Goal: Information Seeking & Learning: Learn about a topic

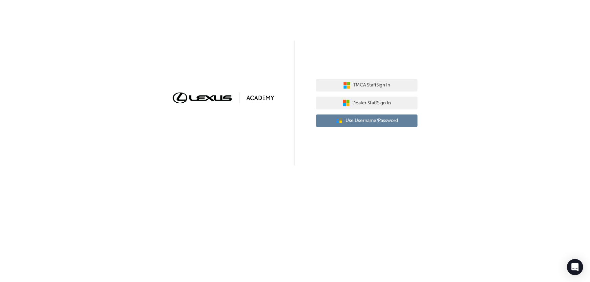
click at [369, 121] on span "Use Username/Password" at bounding box center [371, 121] width 52 height 8
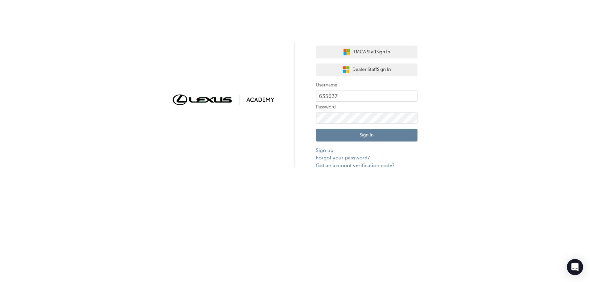
click at [365, 134] on button "Sign In" at bounding box center [366, 135] width 101 height 13
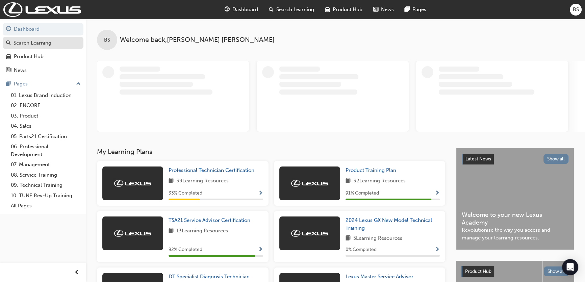
click at [30, 42] on div "Search Learning" at bounding box center [33, 43] width 38 height 8
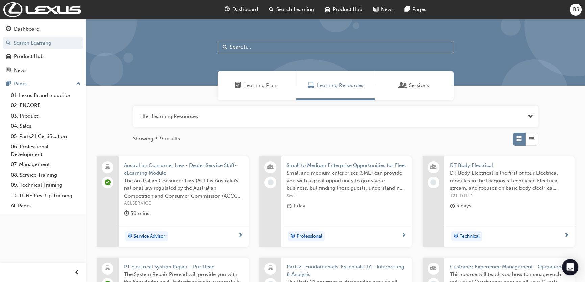
click at [249, 50] on input "text" at bounding box center [336, 47] width 237 height 13
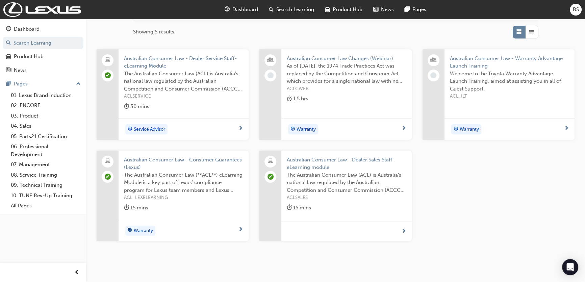
scroll to position [92, 0]
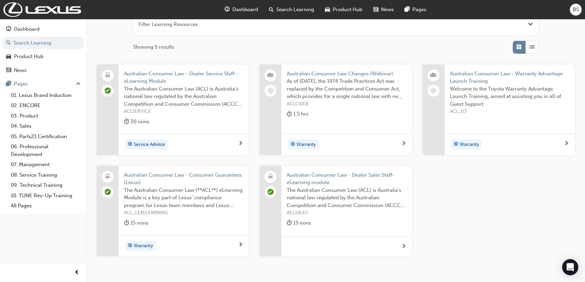
type input "acl"
click at [238, 143] on div "Service Advisor" at bounding box center [181, 145] width 114 height 10
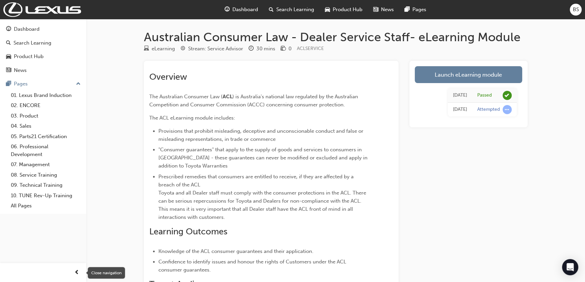
click at [76, 272] on span "prev-icon" at bounding box center [76, 273] width 5 height 8
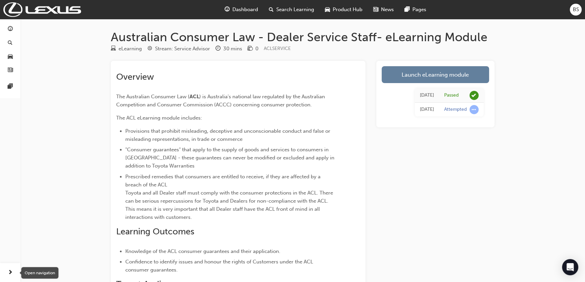
click at [10, 273] on span "next-icon" at bounding box center [10, 273] width 5 height 8
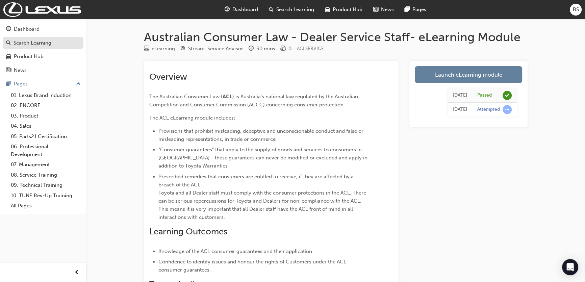
click at [40, 42] on div "Search Learning" at bounding box center [33, 43] width 38 height 8
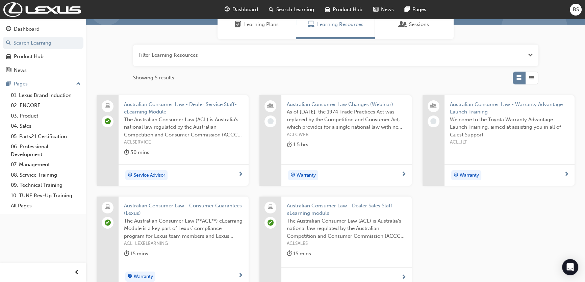
scroll to position [92, 0]
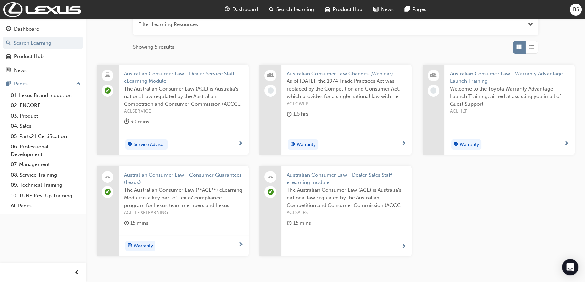
click at [242, 142] on span "next-icon" at bounding box center [240, 144] width 5 height 6
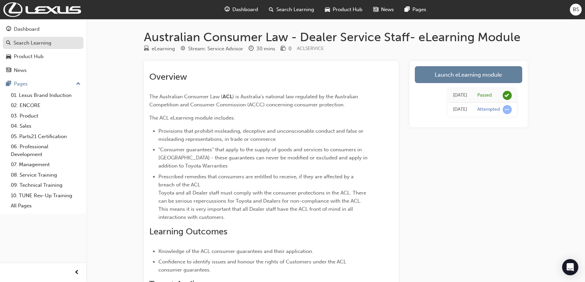
click at [39, 43] on div "Search Learning" at bounding box center [33, 43] width 38 height 8
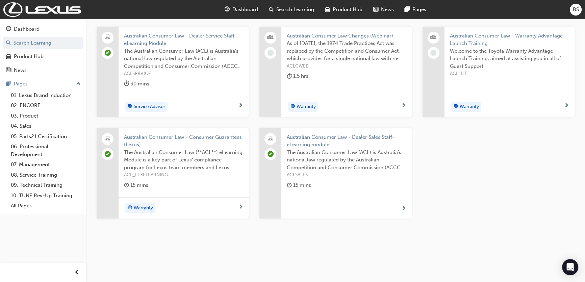
scroll to position [130, 0]
click at [242, 206] on span "next-icon" at bounding box center [240, 207] width 5 height 6
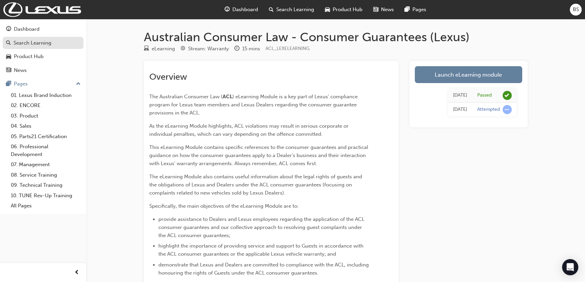
click at [25, 41] on div "Search Learning" at bounding box center [33, 43] width 38 height 8
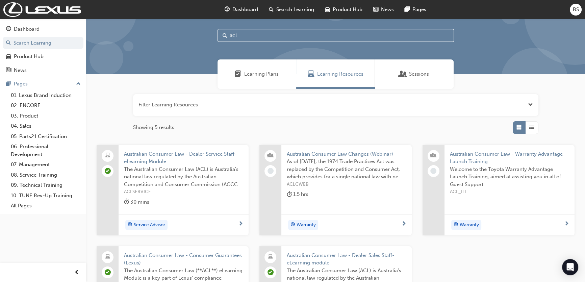
scroll to position [30, 0]
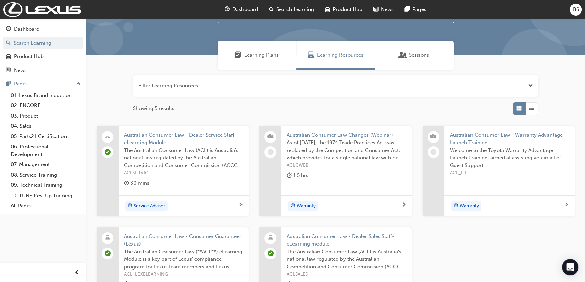
click at [404, 202] on span "next-icon" at bounding box center [404, 205] width 5 height 6
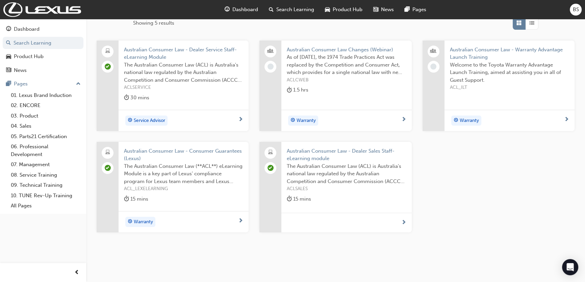
scroll to position [123, 0]
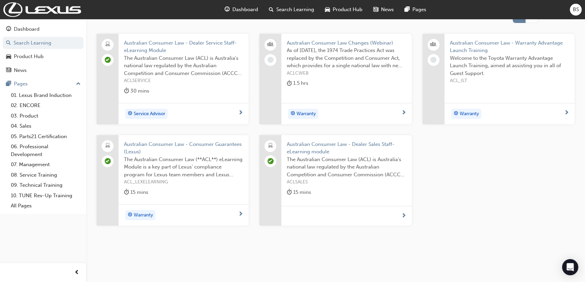
click at [405, 213] on span "next-icon" at bounding box center [404, 216] width 5 height 6
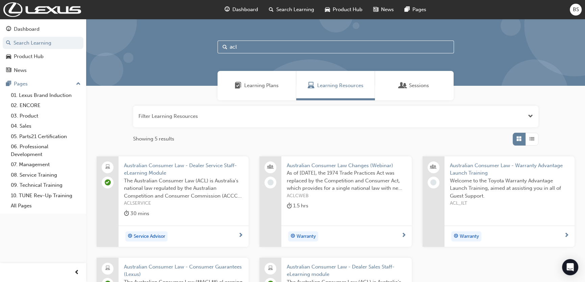
click at [575, 8] on span "BS" at bounding box center [576, 10] width 6 height 8
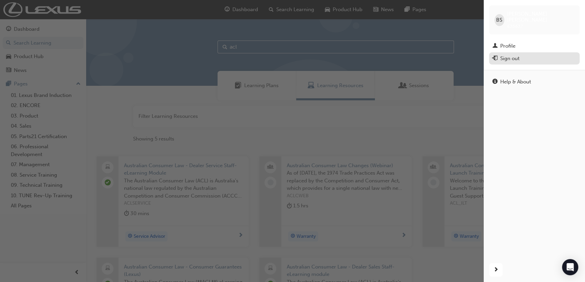
click at [502, 55] on div "Sign out" at bounding box center [510, 59] width 19 height 8
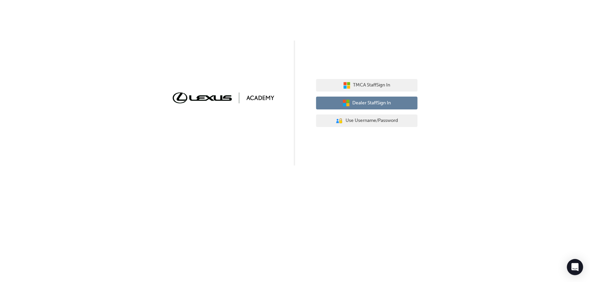
click at [378, 103] on span "Dealer Staff Sign In" at bounding box center [372, 103] width 39 height 8
